Goal: Task Accomplishment & Management: Manage account settings

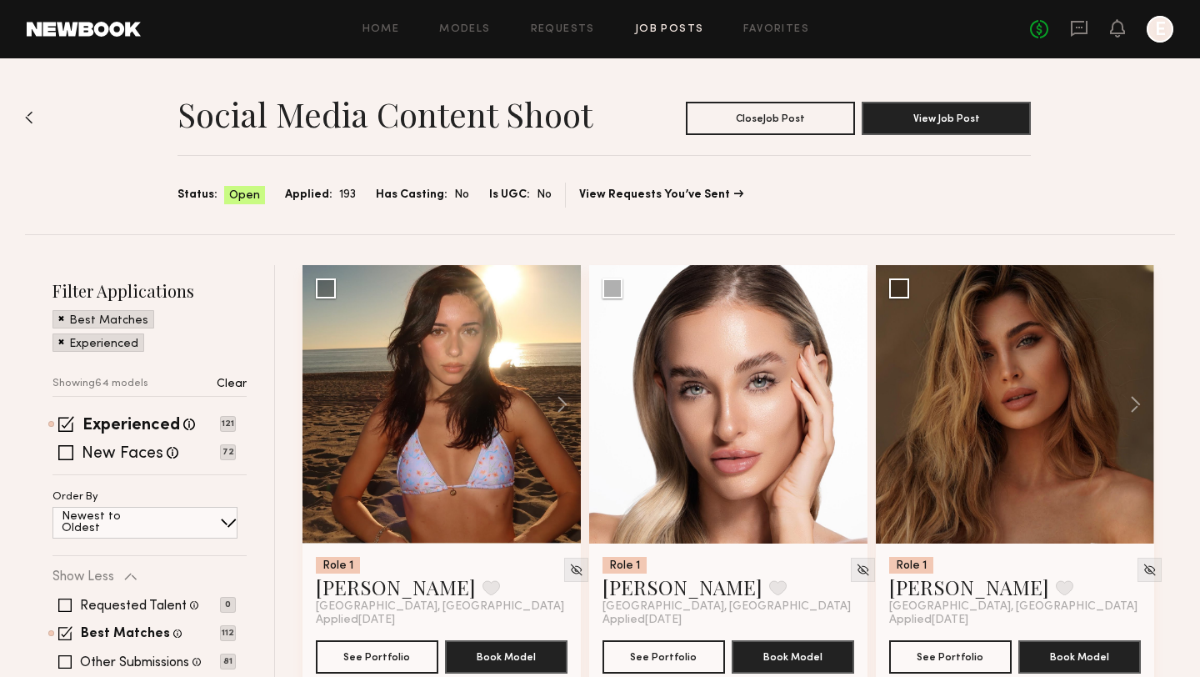
click at [1159, 29] on div at bounding box center [1159, 29] width 27 height 27
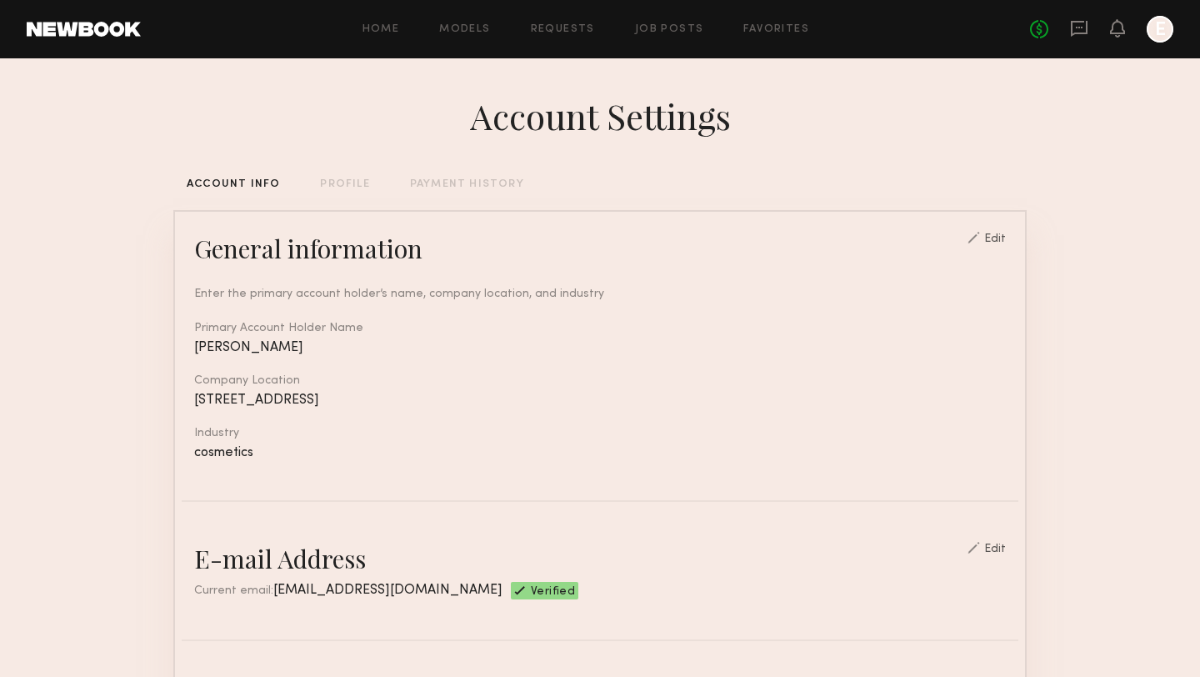
click at [679, 16] on div "Home Models Requests Job Posts Favorites Sign Out No fees up to $5,000 E" at bounding box center [657, 29] width 1032 height 27
click at [679, 22] on div "Home Models Requests Job Posts Favorites Sign Out No fees up to $5,000 E" at bounding box center [657, 29] width 1032 height 27
click at [679, 29] on link "Job Posts" at bounding box center [669, 29] width 69 height 11
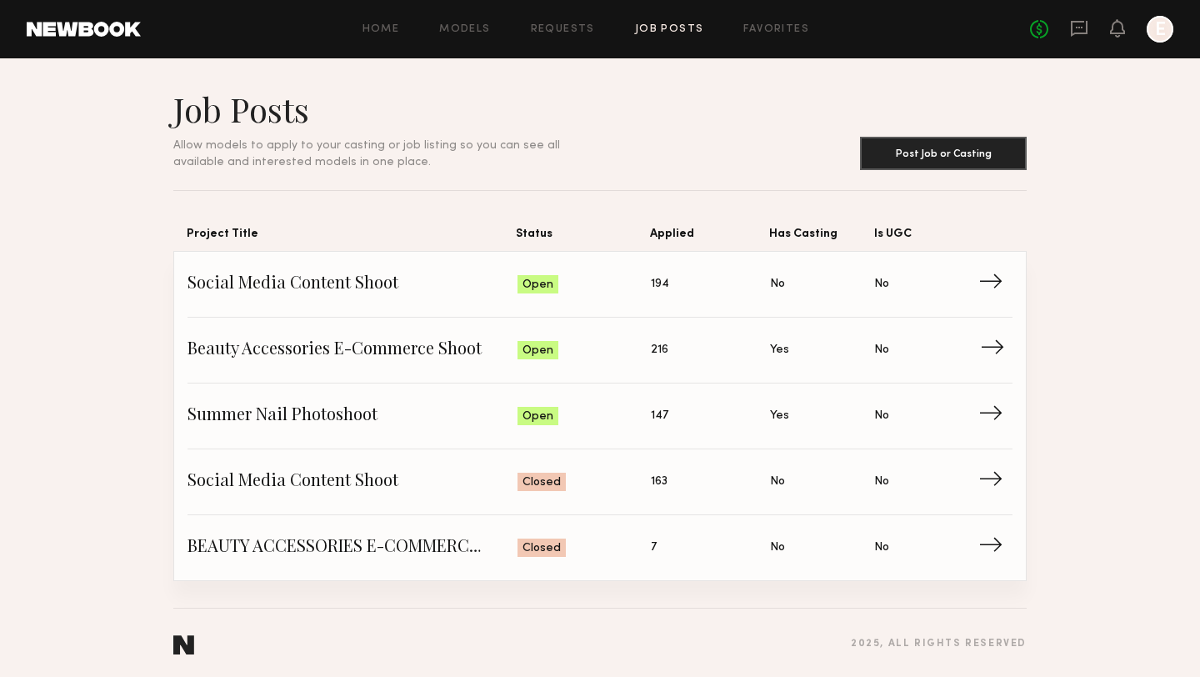
click at [353, 344] on span "Beauty Accessories E-Commerce Shoot" at bounding box center [352, 349] width 330 height 25
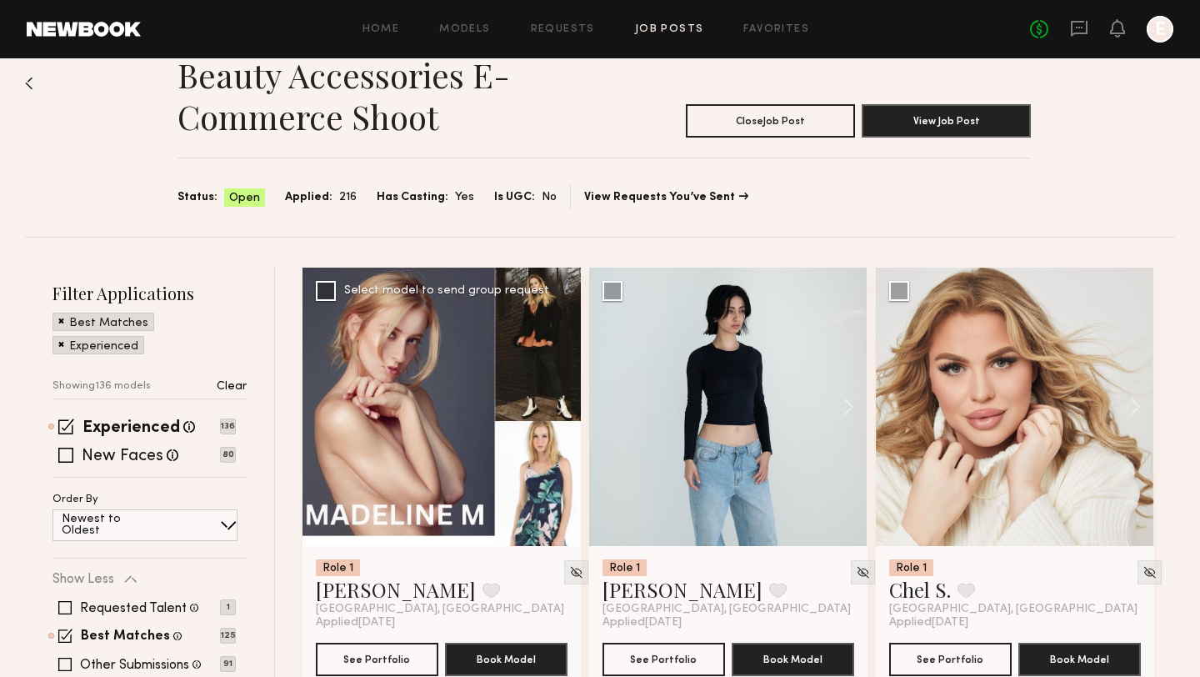
scroll to position [33, 0]
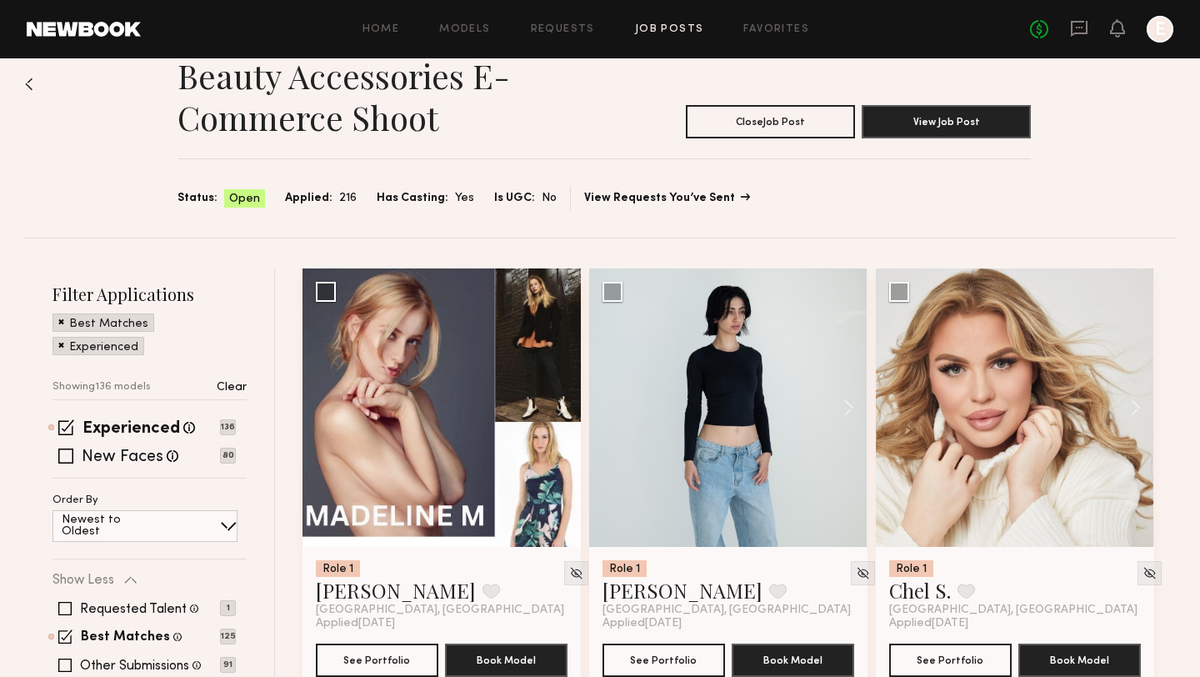
click at [602, 201] on link "View Requests You’ve Sent" at bounding box center [666, 198] width 164 height 12
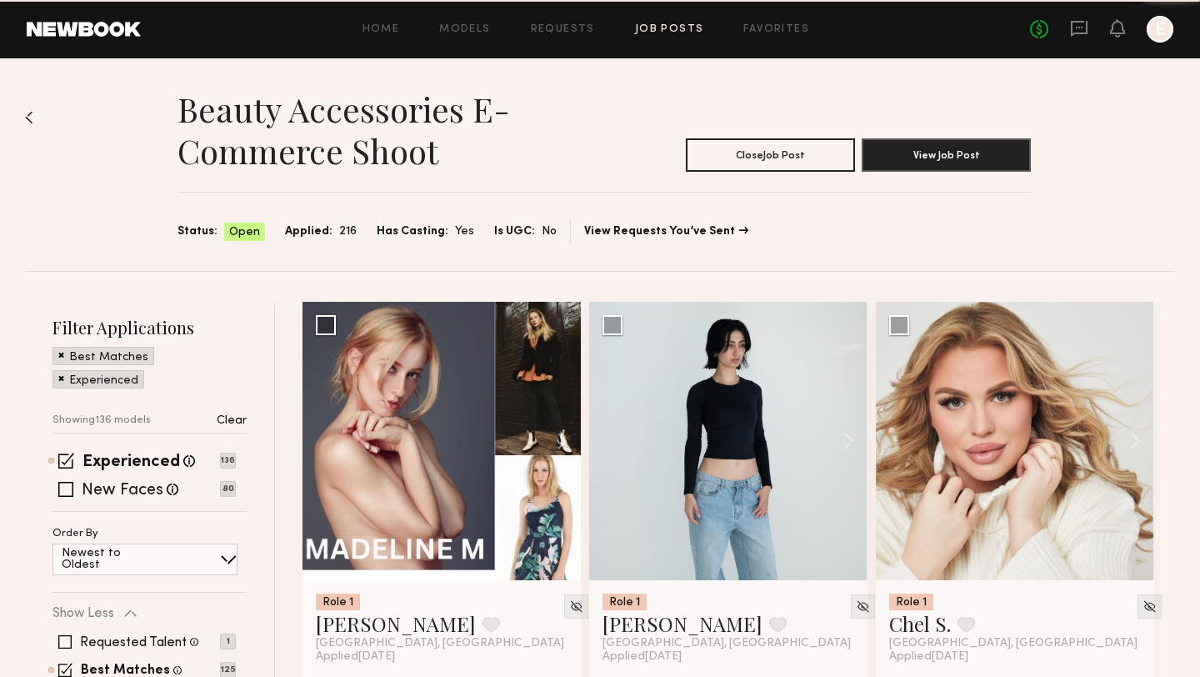
scroll to position [33, 0]
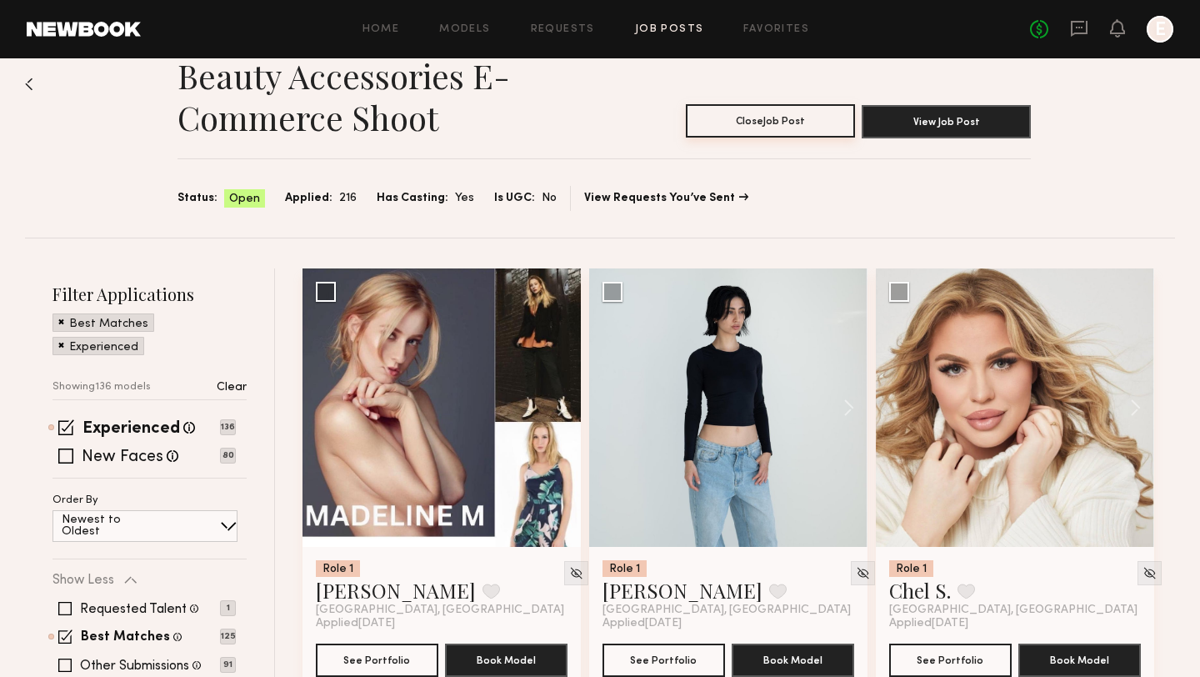
click at [712, 114] on button "Close Job Post" at bounding box center [770, 120] width 169 height 33
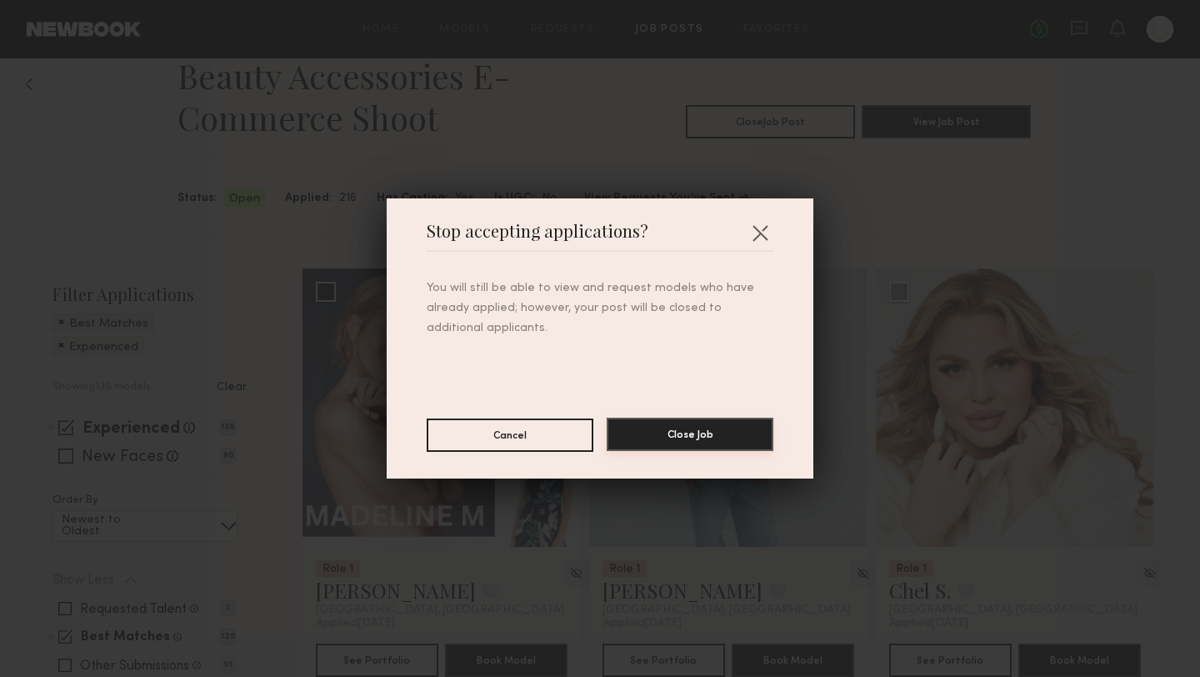
click at [628, 444] on button "Close Job" at bounding box center [690, 433] width 167 height 33
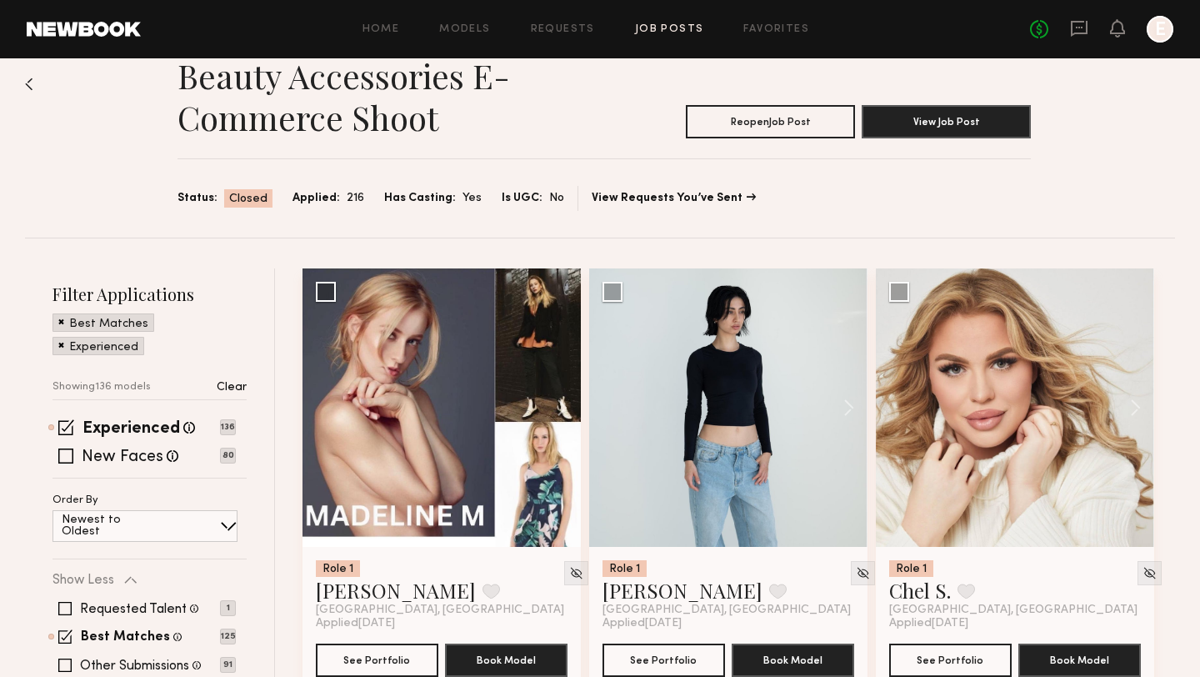
click at [674, 31] on link "Job Posts" at bounding box center [669, 29] width 69 height 11
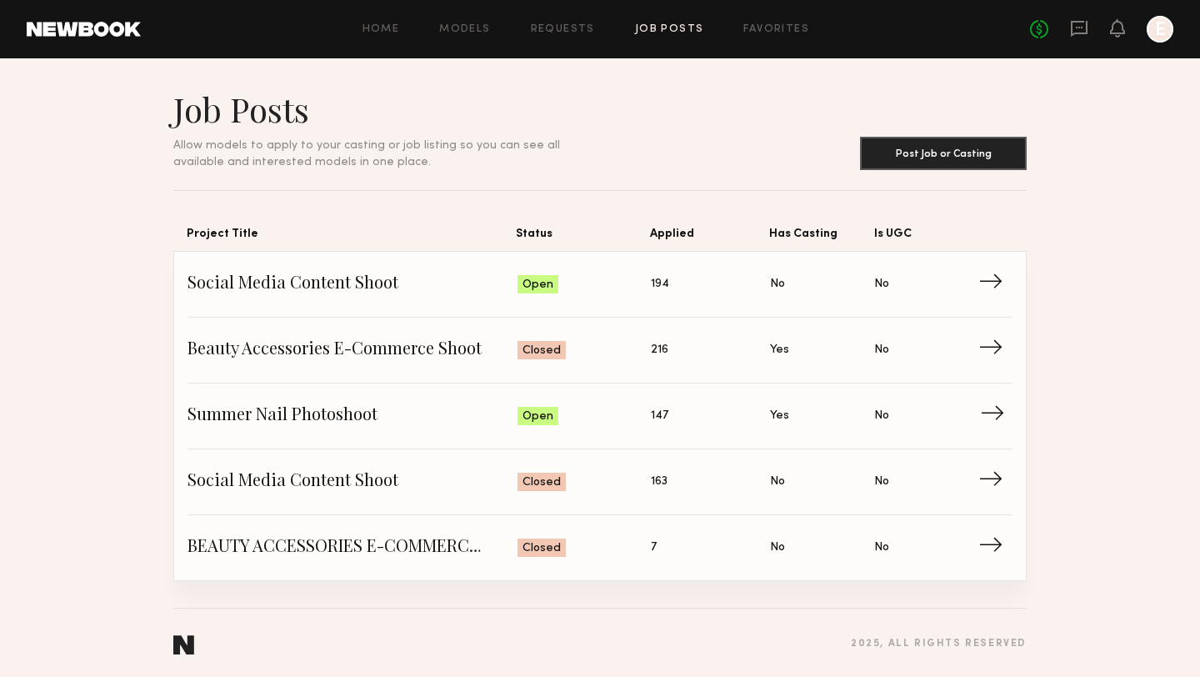
click at [356, 417] on span "Summer Nail Photoshoot" at bounding box center [352, 415] width 330 height 25
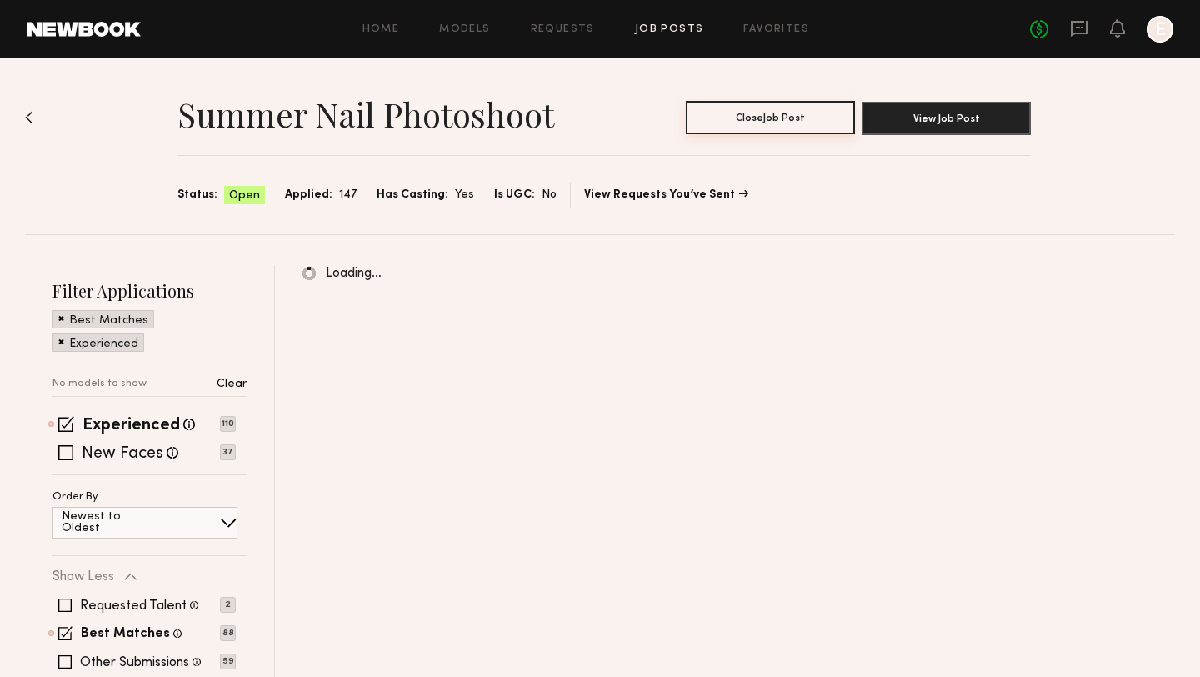
click at [761, 125] on button "Close Job Post" at bounding box center [770, 117] width 169 height 33
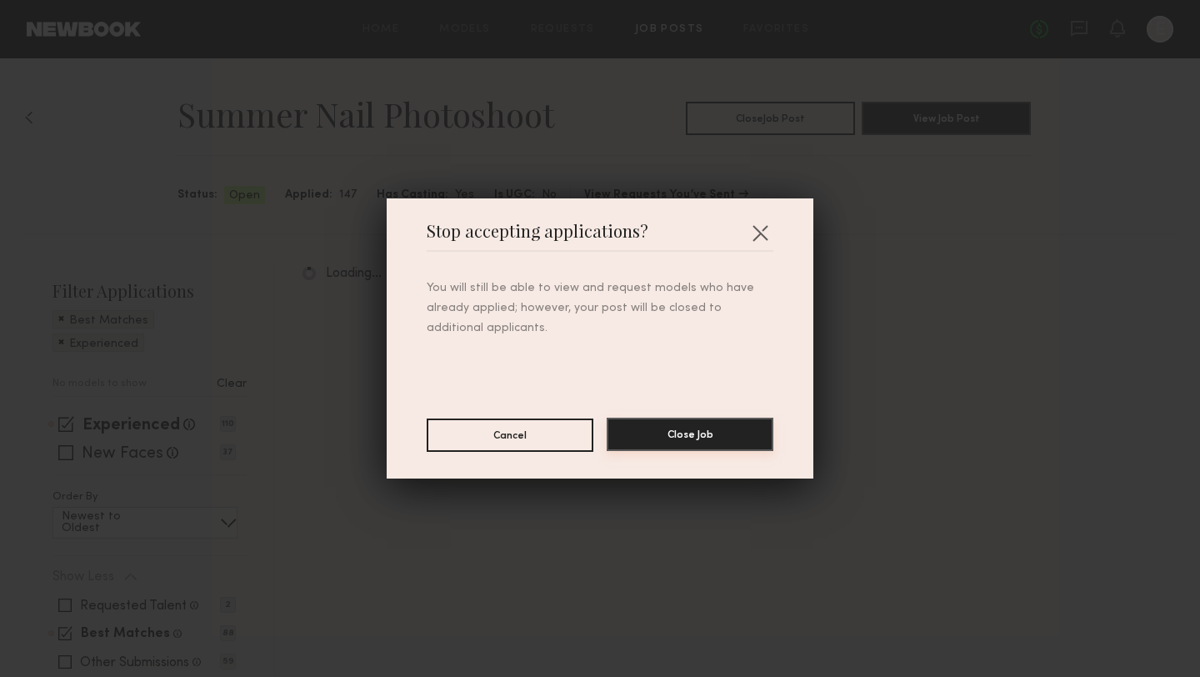
click at [659, 445] on button "Close Job" at bounding box center [690, 433] width 167 height 33
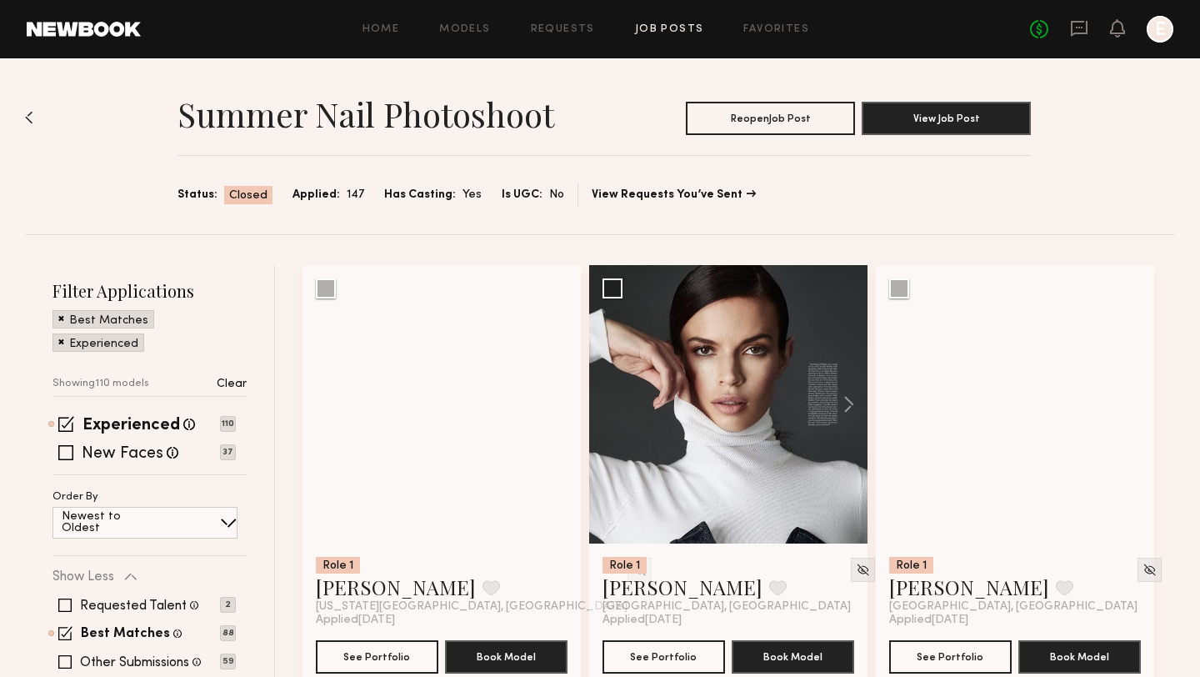
click at [670, 32] on link "Job Posts" at bounding box center [669, 29] width 69 height 11
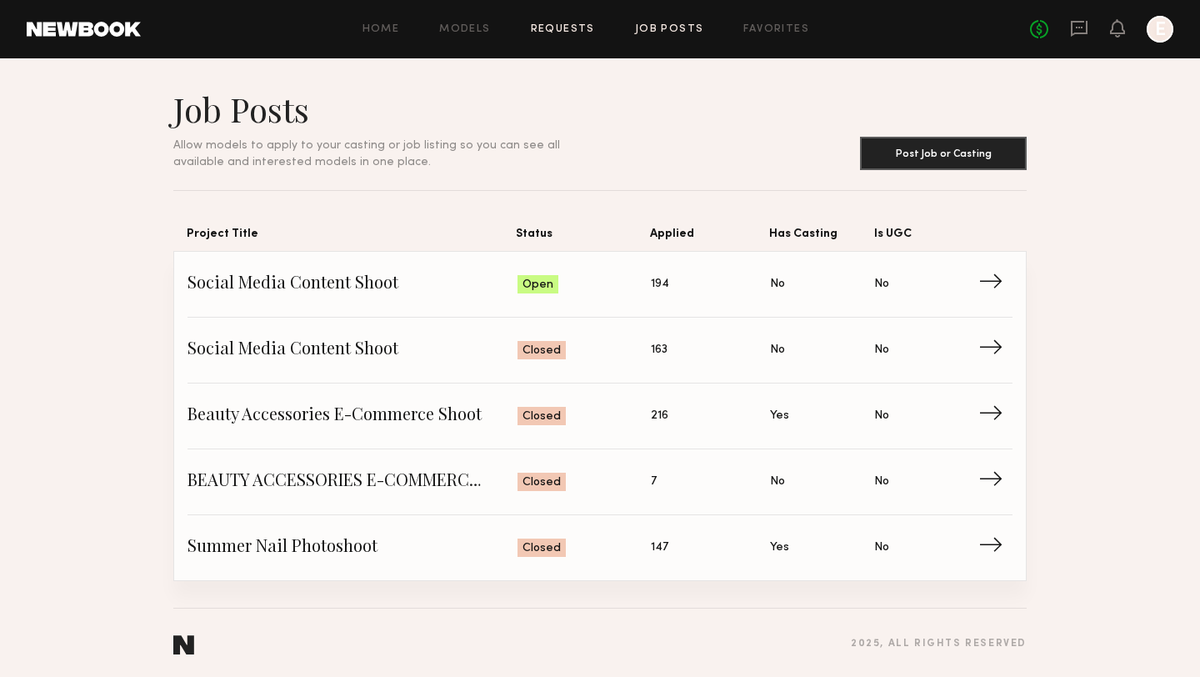
click at [546, 26] on link "Requests" at bounding box center [563, 29] width 64 height 11
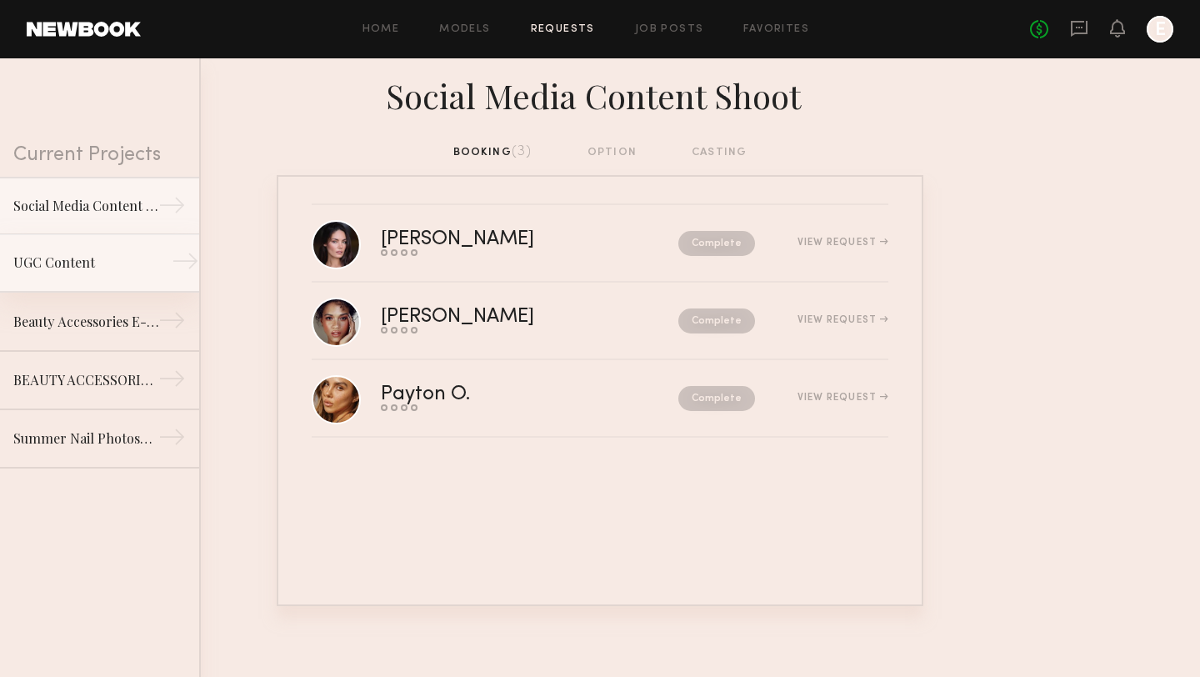
click at [131, 257] on div "UGC Content" at bounding box center [85, 262] width 145 height 20
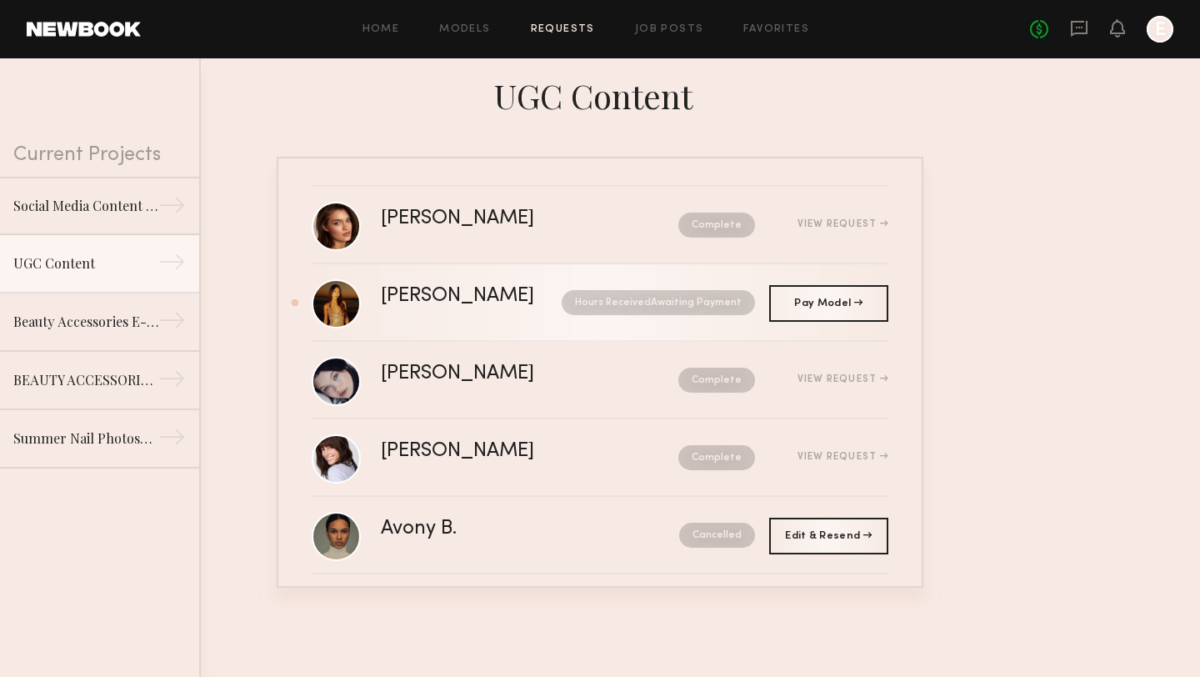
click at [463, 297] on div "Kristine W." at bounding box center [464, 296] width 167 height 19
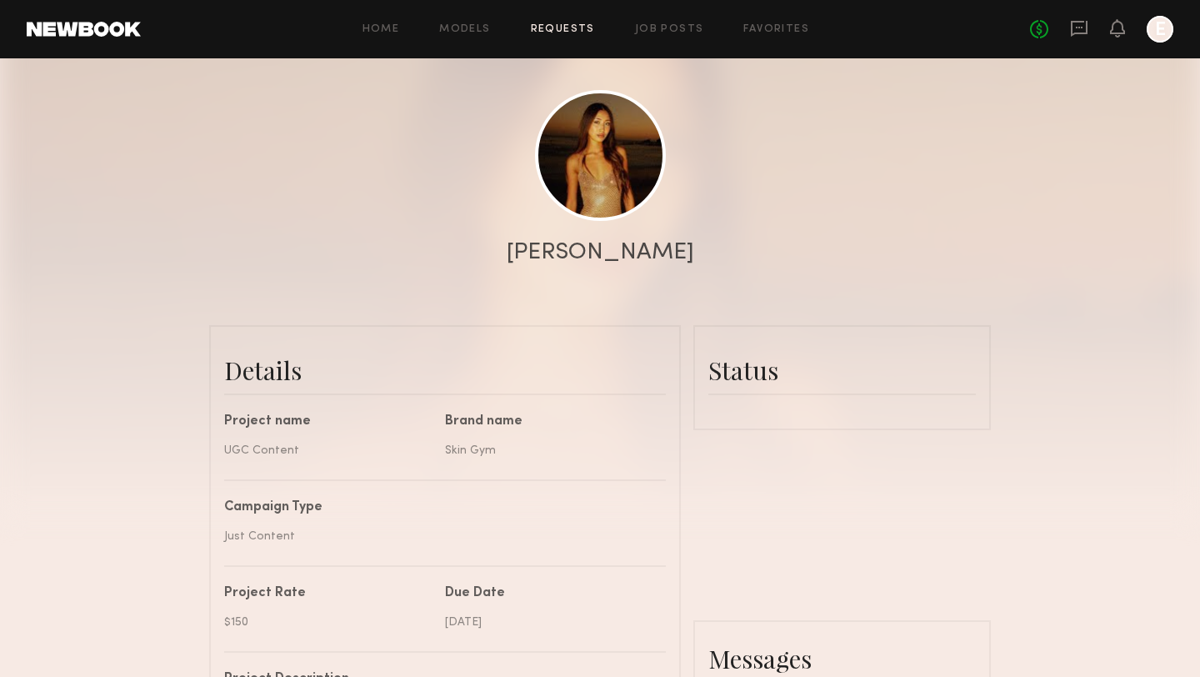
scroll to position [240, 0]
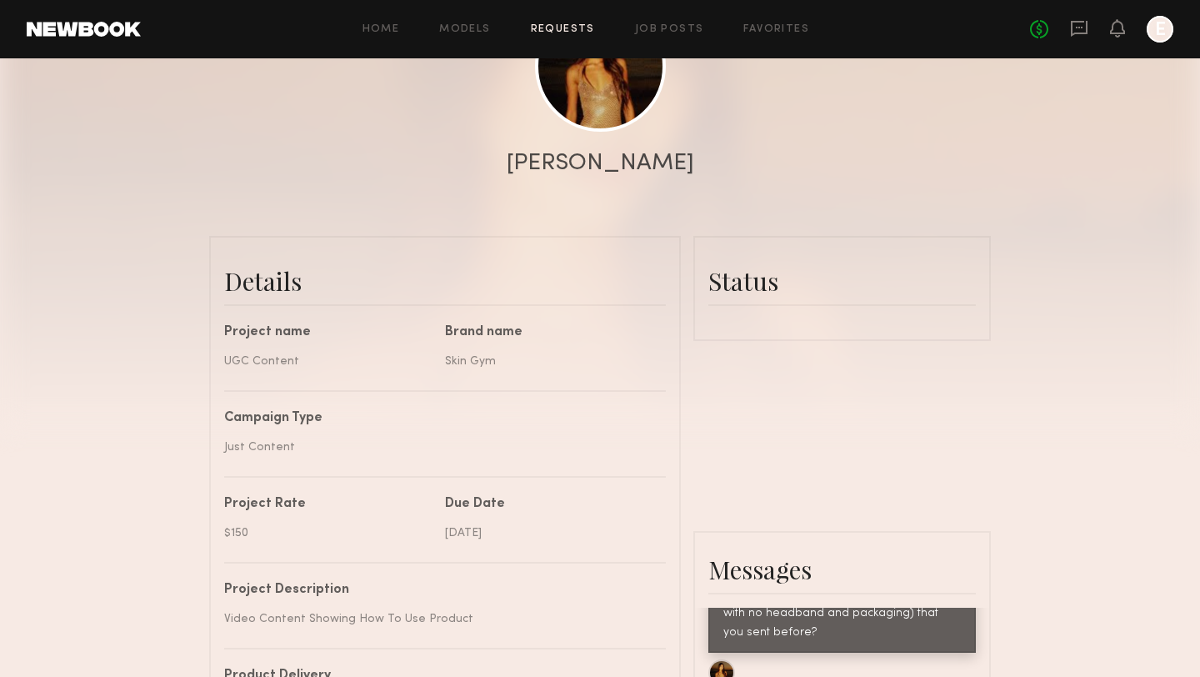
click at [777, 314] on div "Status" at bounding box center [841, 288] width 267 height 75
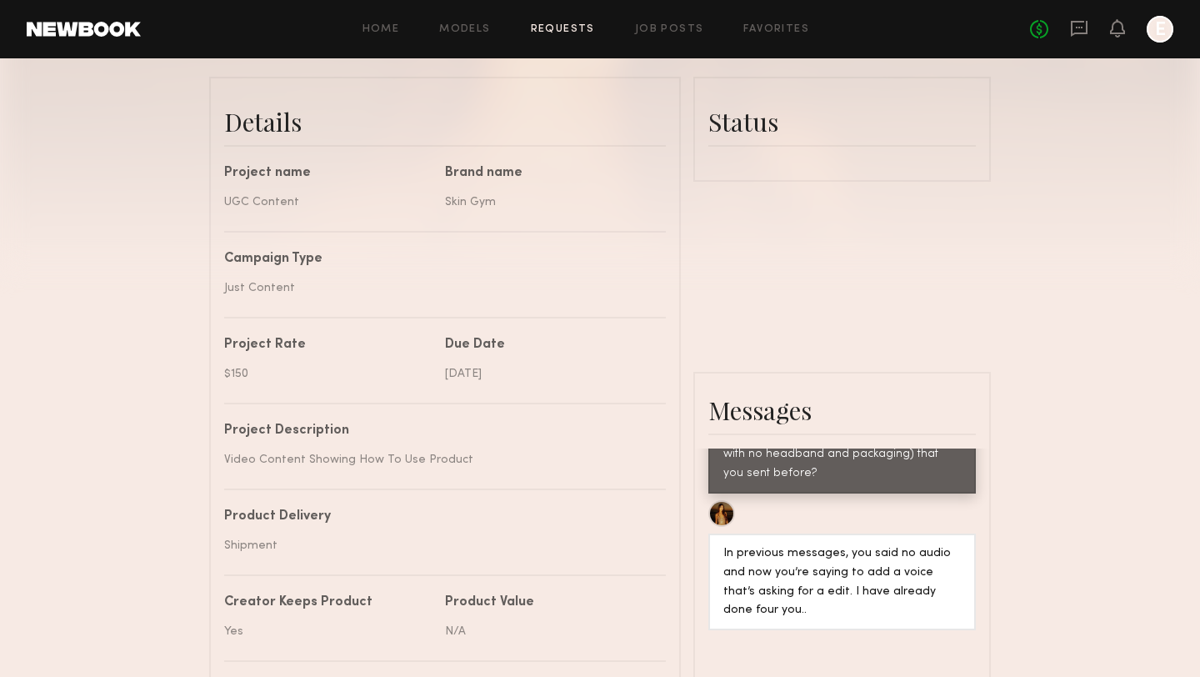
scroll to position [597, 0]
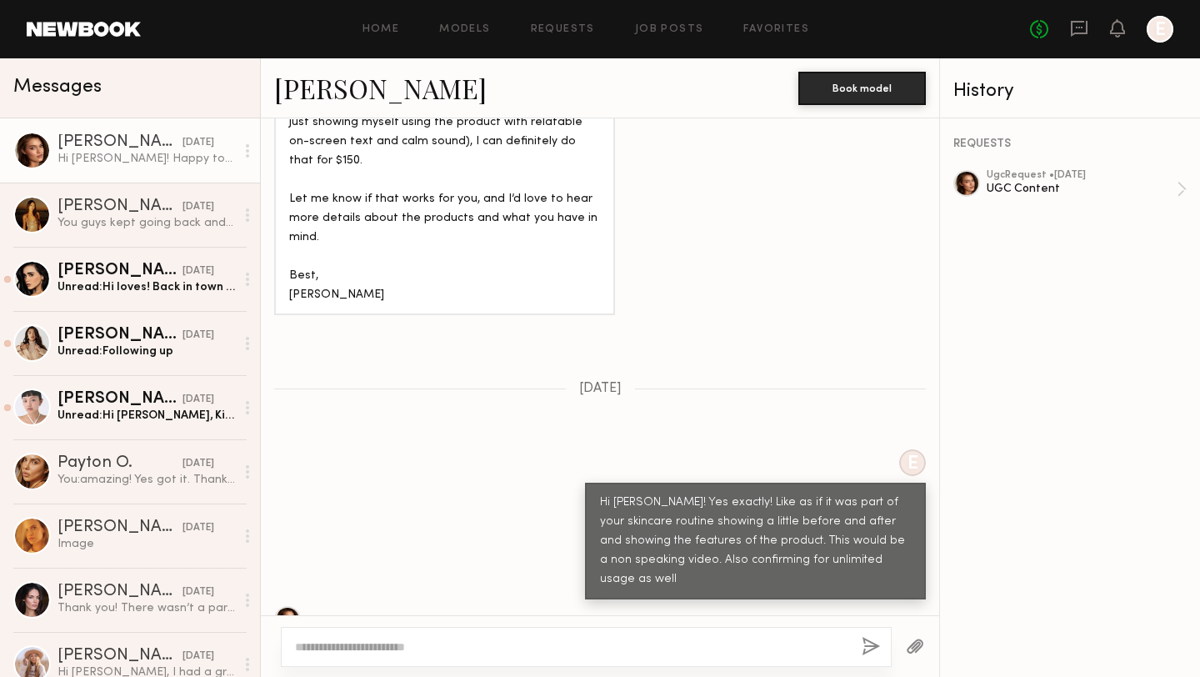
scroll to position [7404, 0]
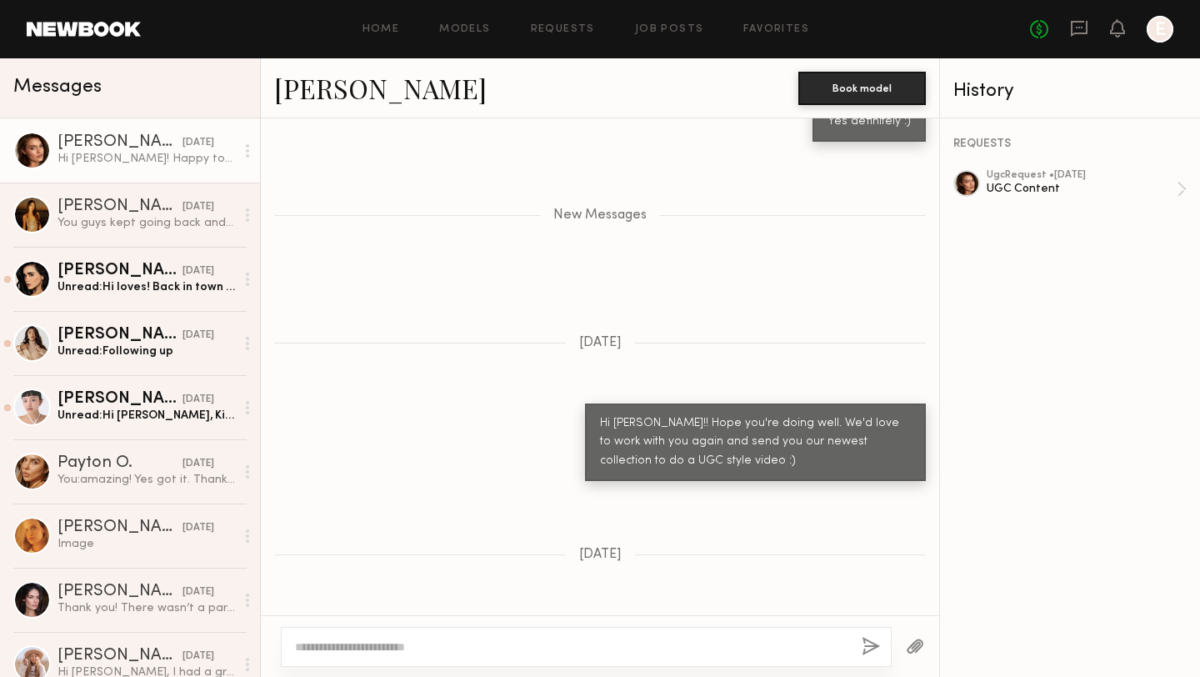
click at [101, 162] on div "Hi Krishna! Happy to hear from you and would absolutely love to work with you a…" at bounding box center [145, 159] width 177 height 16
click at [440, 647] on textarea at bounding box center [571, 646] width 553 height 17
type textarea "*"
click at [300, 647] on textarea "**********" at bounding box center [571, 646] width 553 height 17
click at [474, 641] on textarea "**********" at bounding box center [571, 646] width 553 height 17
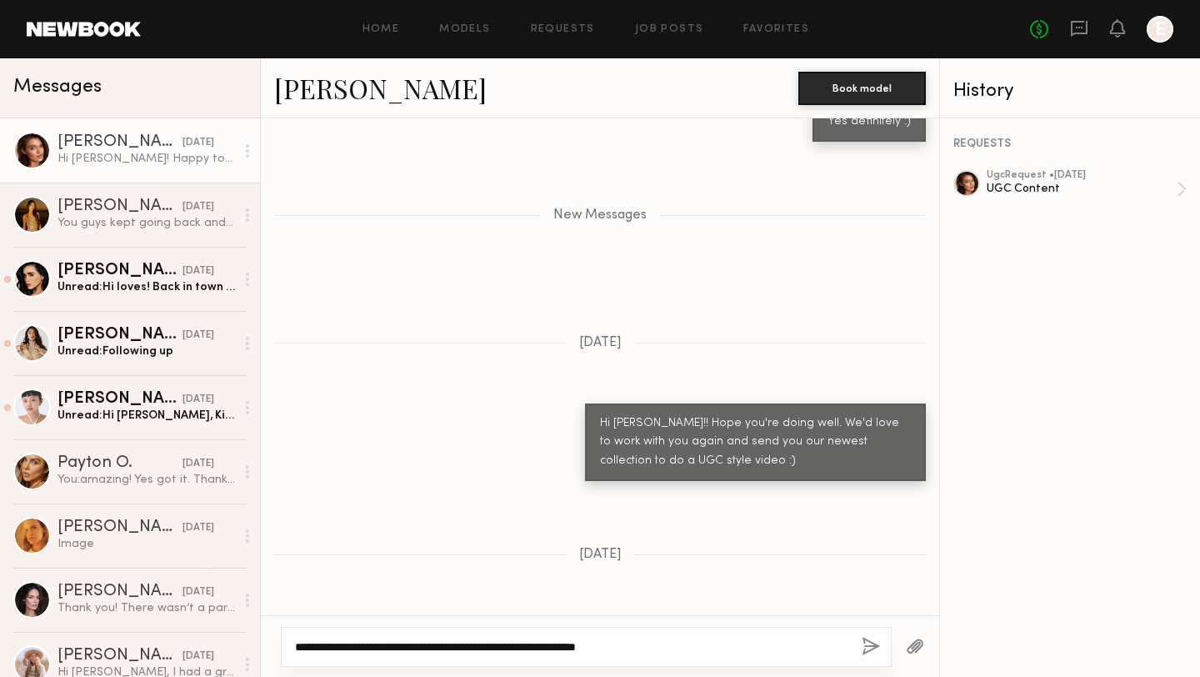
type textarea "**********"
click at [875, 647] on button "button" at bounding box center [871, 647] width 18 height 21
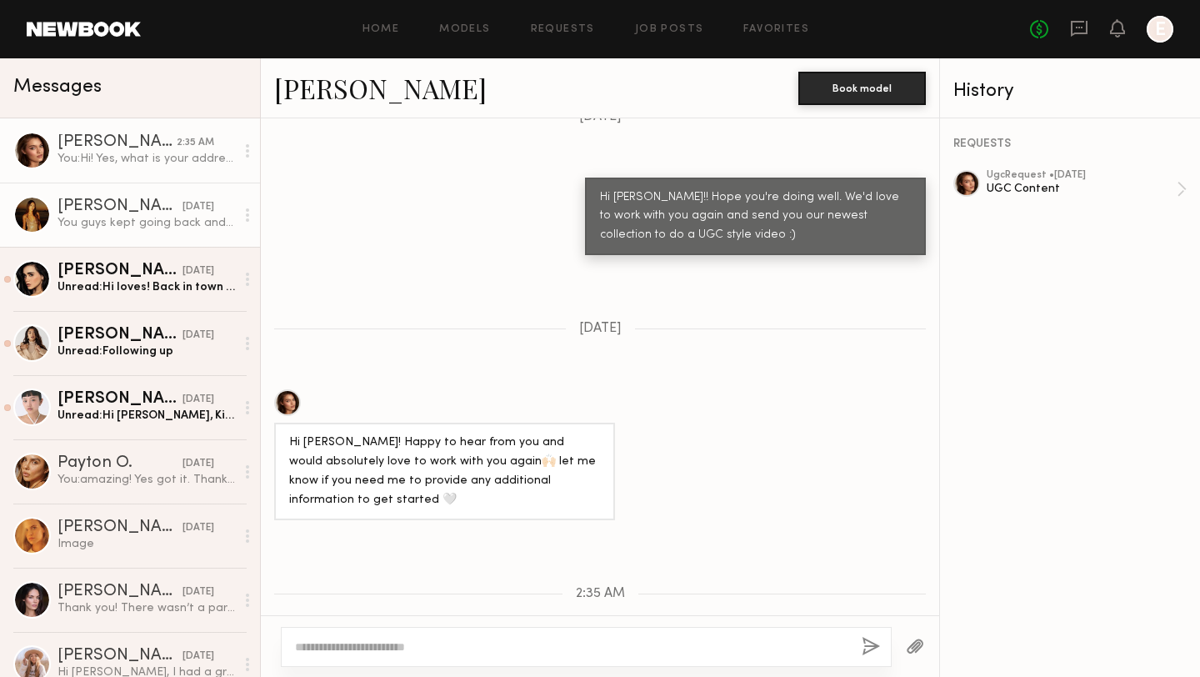
click at [182, 233] on link "Kristine W. 09/17/2025 You guys kept going back and forth on the no headbands/n…" at bounding box center [130, 214] width 260 height 64
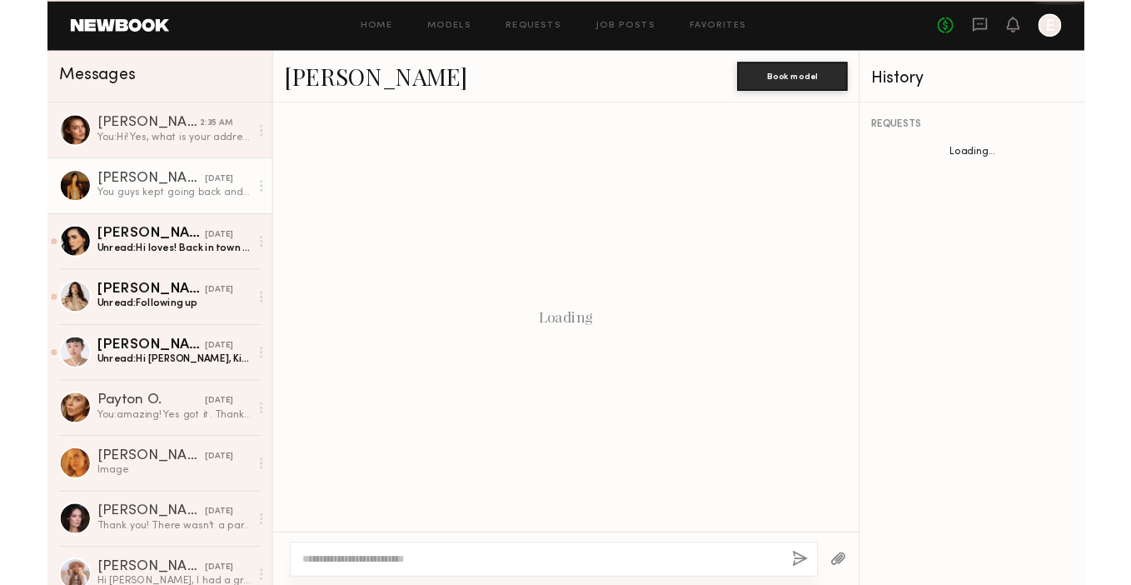
scroll to position [1211, 0]
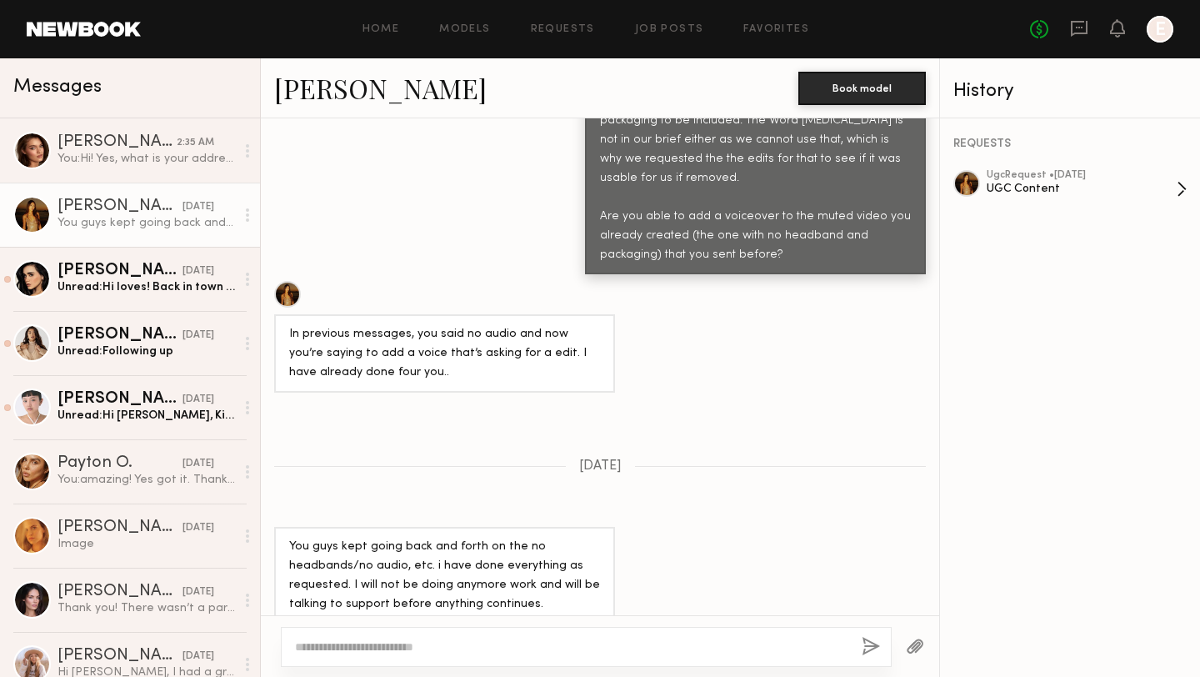
click at [1081, 172] on div "ugc Request • 08/29/2025" at bounding box center [1081, 175] width 190 height 11
click at [1026, 188] on div "UGC Content" at bounding box center [1081, 189] width 190 height 16
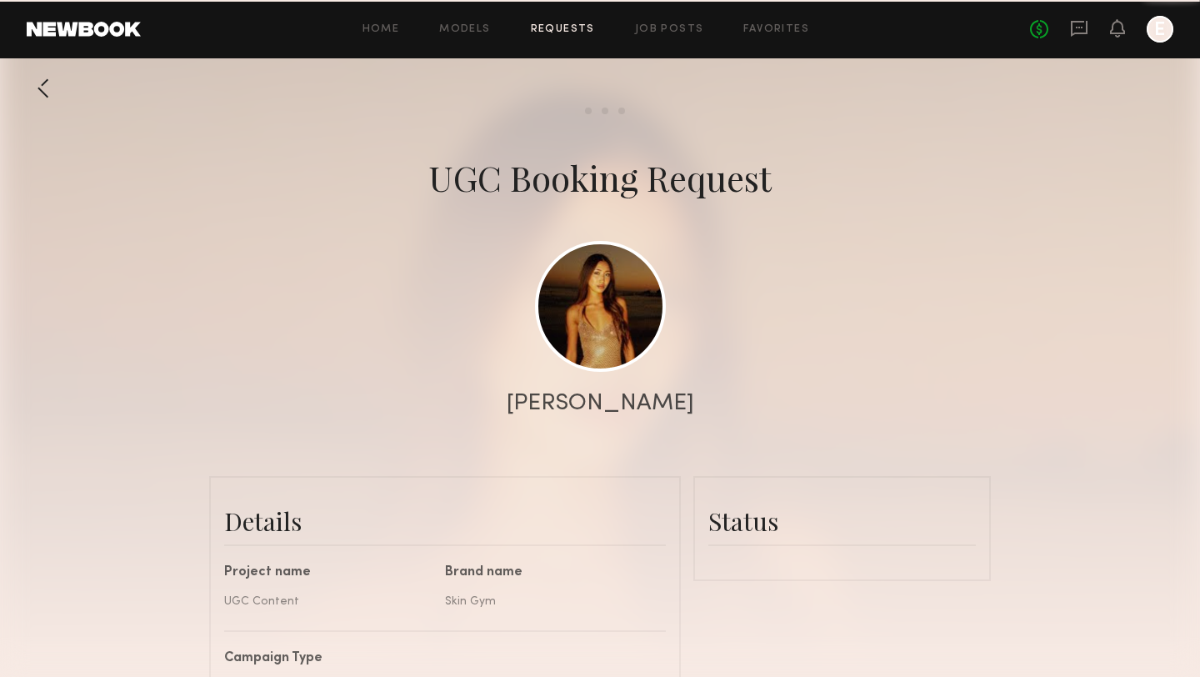
scroll to position [1456, 0]
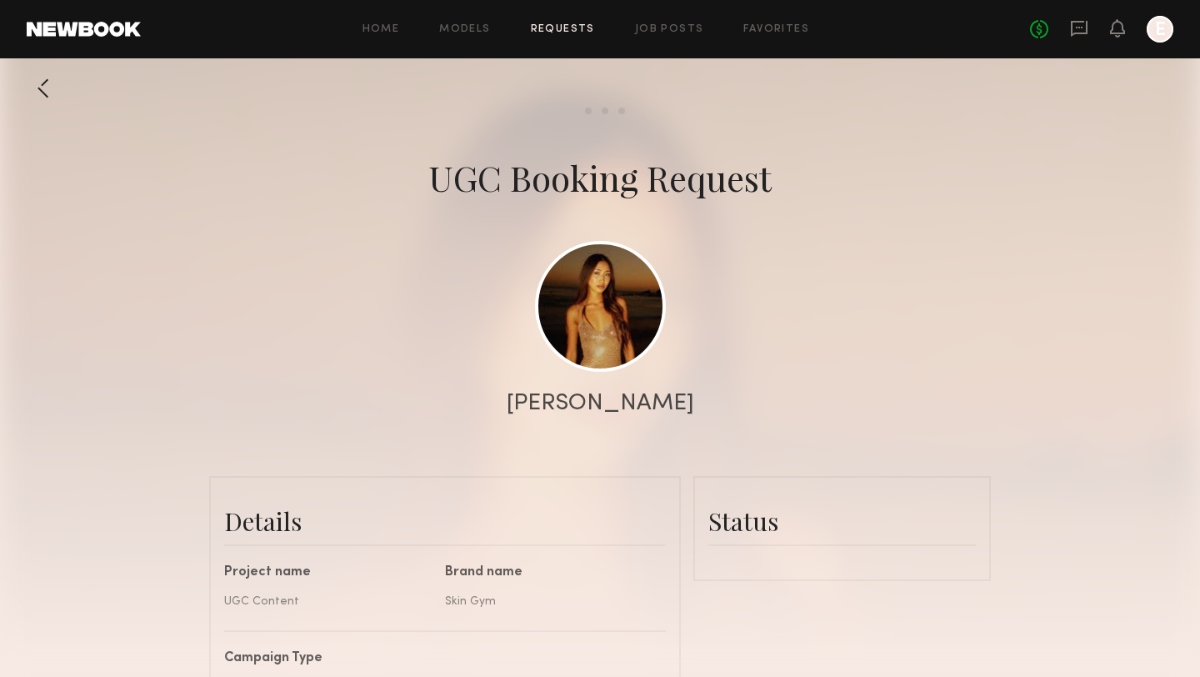
click at [805, 362] on div at bounding box center [600, 333] width 1200 height 667
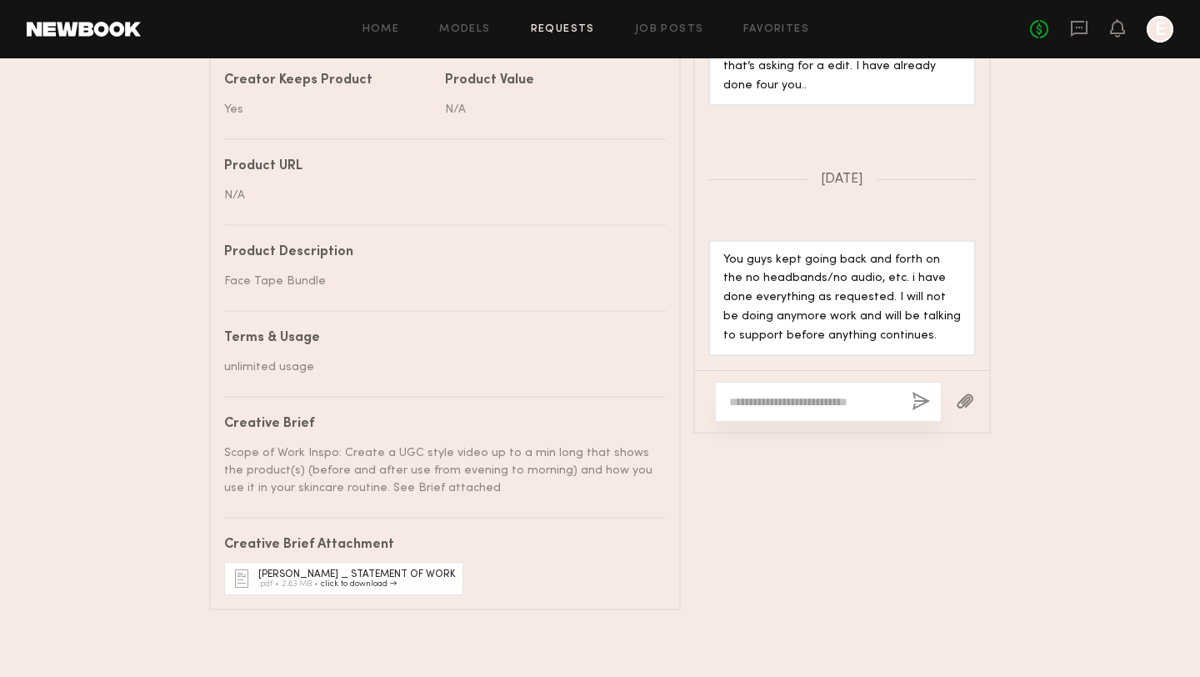
scroll to position [934, 0]
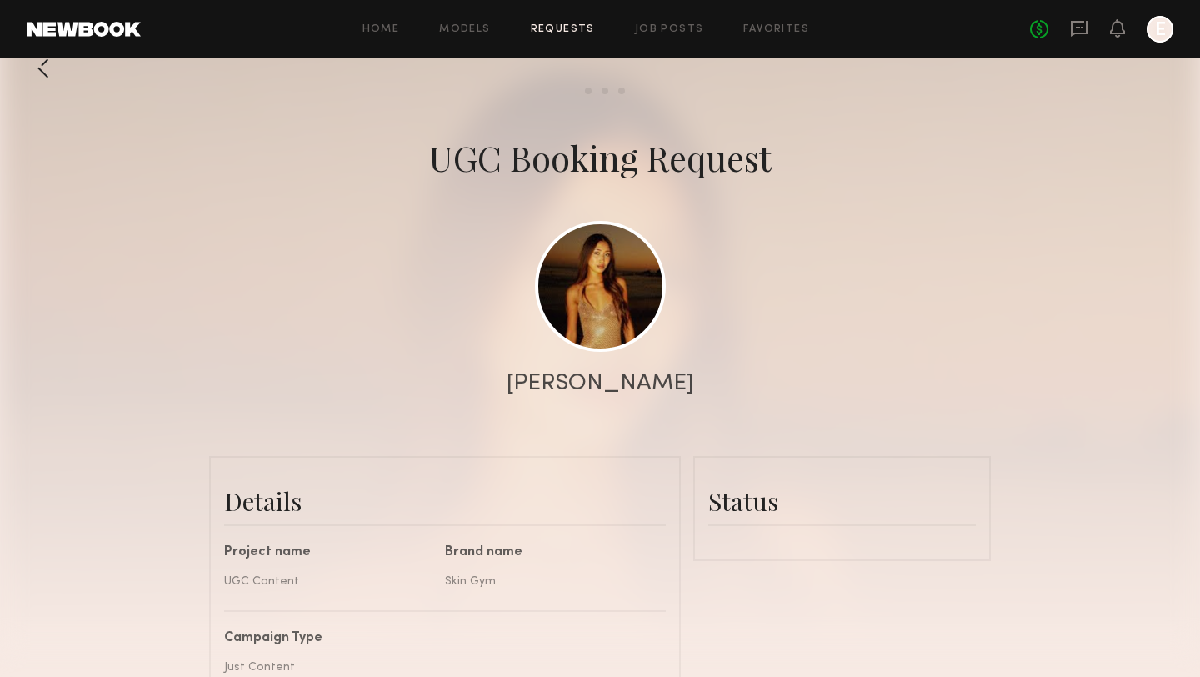
scroll to position [934, 0]
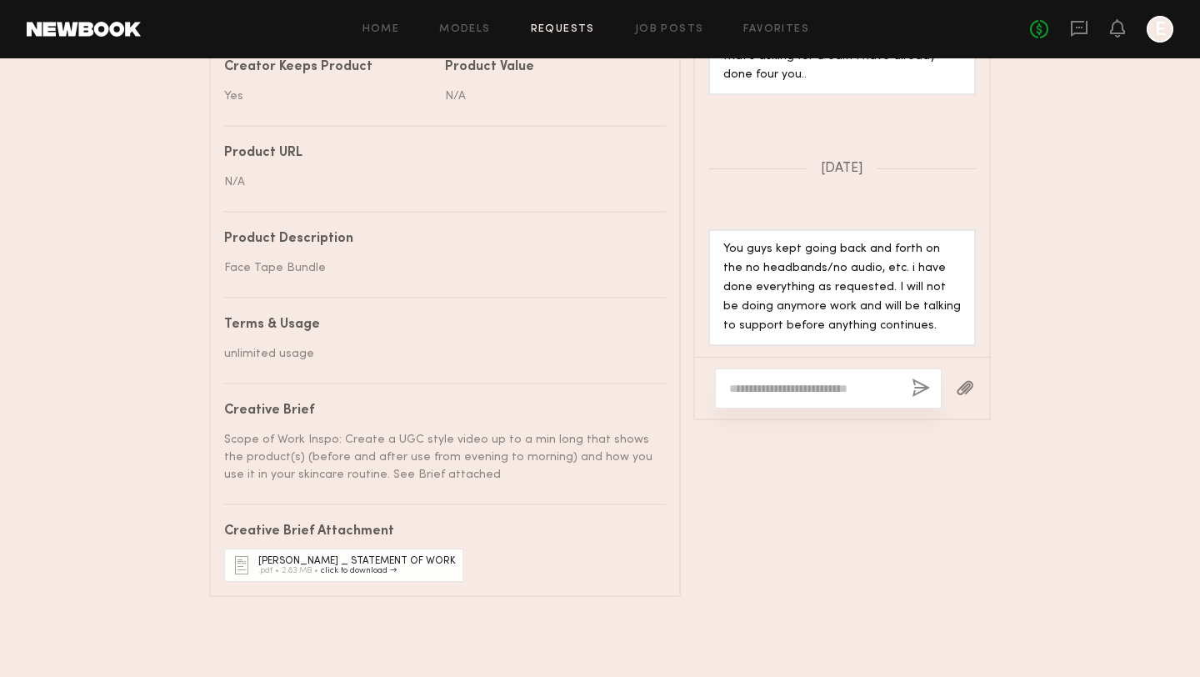
click at [316, 563] on div "[PERSON_NAME] _ STATEMENT OF WORK" at bounding box center [356, 561] width 197 height 11
click at [348, 574] on div "[PERSON_NAME] _ STATEMENT OF WORK .pdf • 2.83 MB • click to download →" at bounding box center [343, 564] width 239 height 33
click at [394, 575] on div "[PERSON_NAME] _ STATEMENT OF WORK .pdf • 2.83 MB • click to download →" at bounding box center [343, 564] width 239 height 33
click at [383, 575] on div "[PERSON_NAME] _ STATEMENT OF WORK .pdf • 2.83 MB • click to download →" at bounding box center [343, 564] width 239 height 33
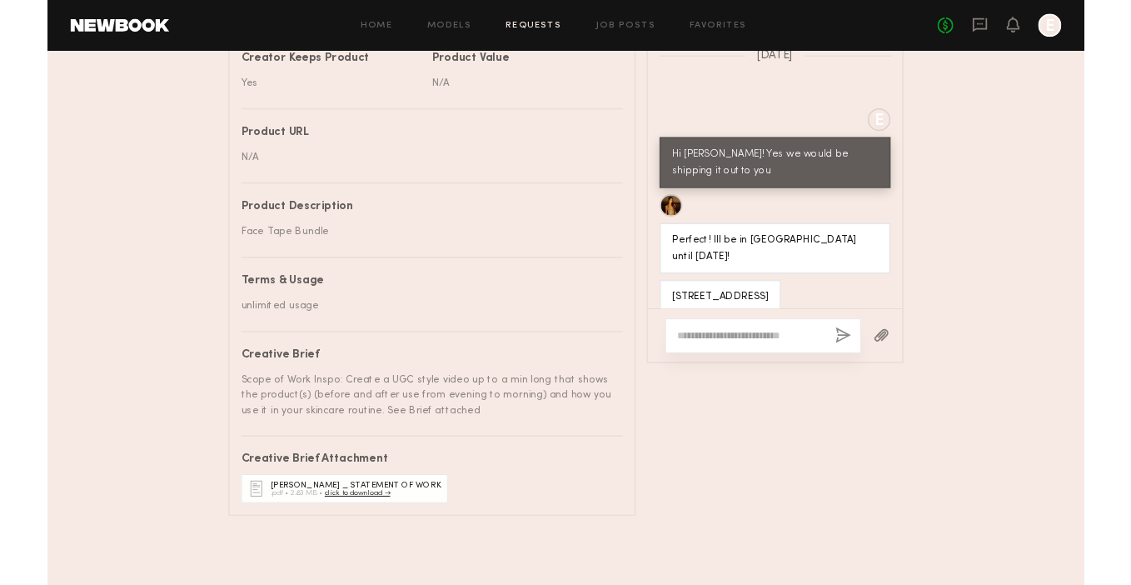
scroll to position [7960, 0]
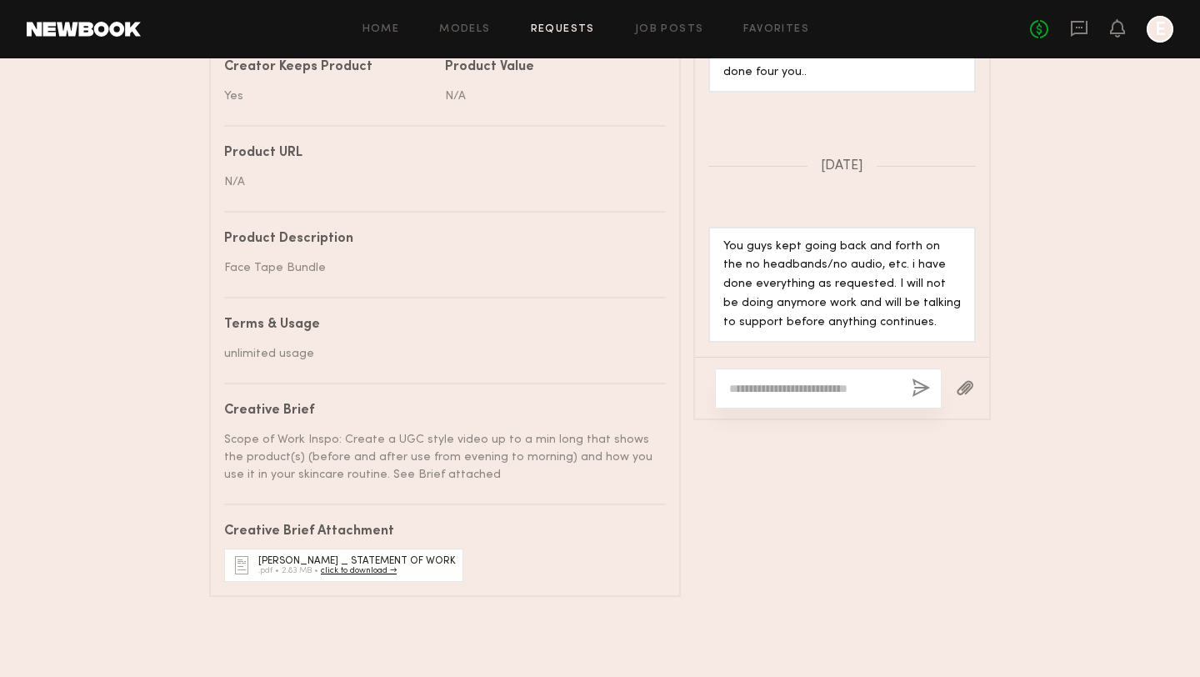
click at [383, 568] on link "click to download →" at bounding box center [359, 570] width 76 height 7
